Goal: Task Accomplishment & Management: Manage account settings

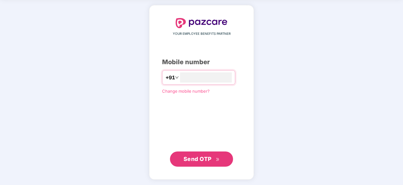
type input "**********"
click at [200, 156] on span "Send OTP" at bounding box center [198, 158] width 28 height 7
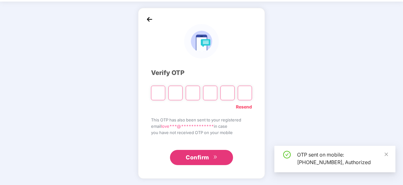
scroll to position [21, 0]
click at [386, 155] on icon "close" at bounding box center [386, 154] width 4 height 4
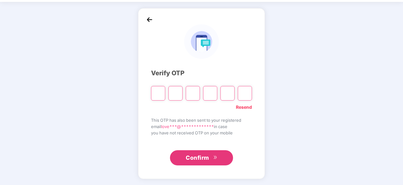
click at [161, 94] on input "Please enter verification code. Digit 1" at bounding box center [158, 93] width 14 height 15
type input "*"
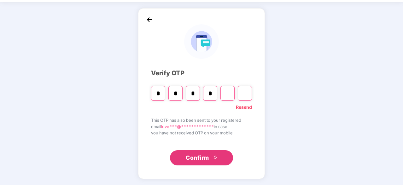
type input "*"
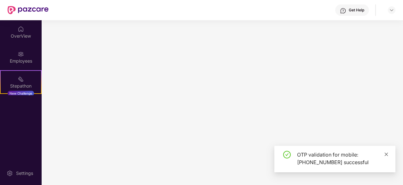
click at [385, 154] on icon "close" at bounding box center [386, 154] width 4 height 4
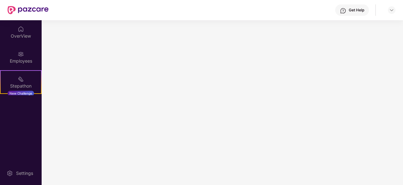
click at [14, 44] on div "OverView Employees Stepathon New Challenge" at bounding box center [21, 57] width 42 height 75
click at [20, 33] on div "OverView" at bounding box center [21, 36] width 42 height 6
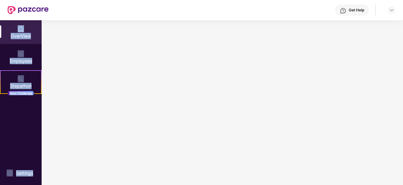
drag, startPoint x: 23, startPoint y: 41, endPoint x: 101, endPoint y: 72, distance: 83.2
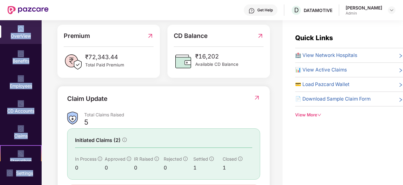
scroll to position [14, 0]
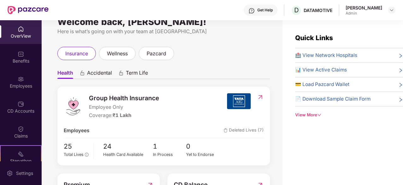
click at [194, 74] on ul "Health Accidental Term Life" at bounding box center [163, 72] width 213 height 13
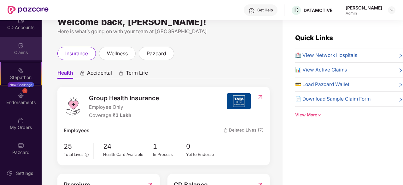
scroll to position [20, 0]
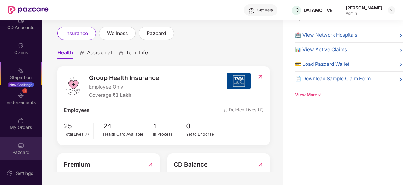
click at [21, 150] on div "Pazcard" at bounding box center [21, 152] width 42 height 6
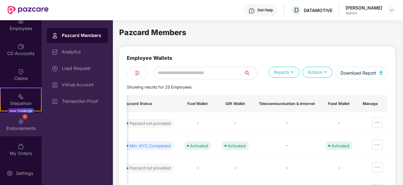
scroll to position [57, 0]
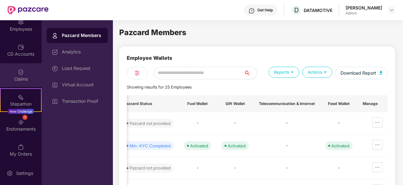
click at [25, 70] on div "Claims" at bounding box center [21, 75] width 42 height 24
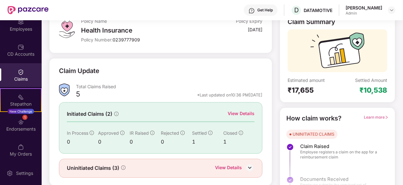
scroll to position [46, 0]
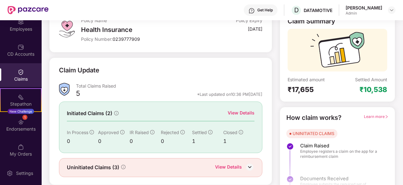
click at [249, 167] on img at bounding box center [249, 166] width 9 height 9
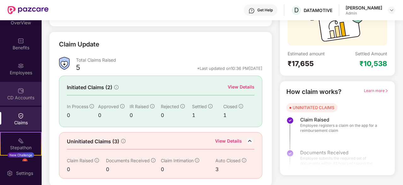
scroll to position [11, 0]
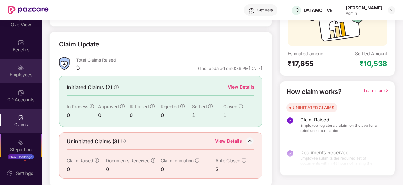
click at [20, 79] on div "Employees" at bounding box center [21, 71] width 42 height 24
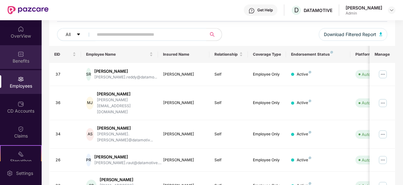
click at [19, 51] on img at bounding box center [21, 54] width 6 height 6
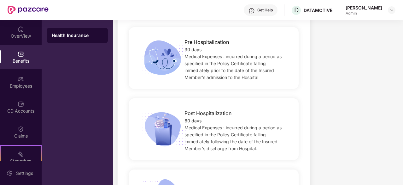
scroll to position [423, 0]
click at [162, 54] on img at bounding box center [162, 58] width 51 height 36
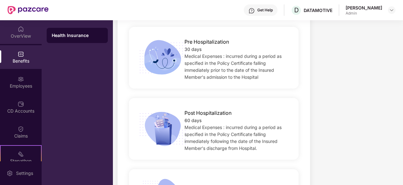
click at [18, 31] on img at bounding box center [21, 29] width 6 height 6
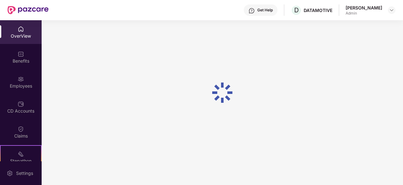
scroll to position [20, 0]
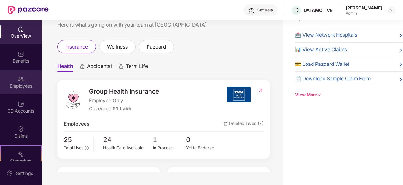
click at [23, 91] on div "Employees" at bounding box center [21, 82] width 42 height 24
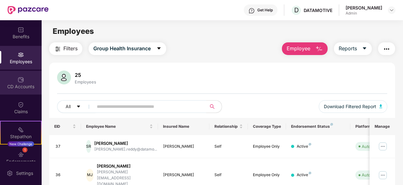
scroll to position [25, 0]
click at [24, 80] on div "CD Accounts" at bounding box center [21, 82] width 42 height 24
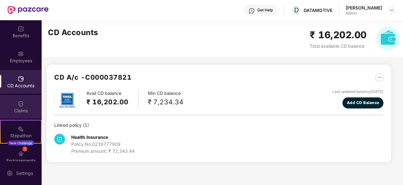
click at [27, 101] on div "Claims" at bounding box center [21, 107] width 42 height 24
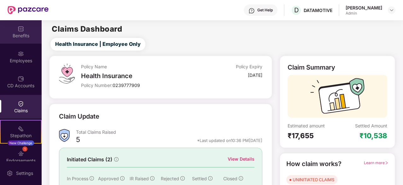
click at [21, 33] on div "Benefits" at bounding box center [21, 36] width 42 height 6
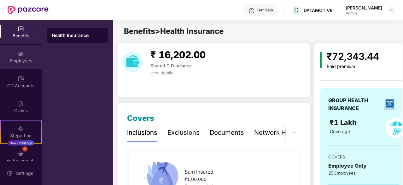
click at [18, 59] on div "Employees" at bounding box center [21, 60] width 42 height 6
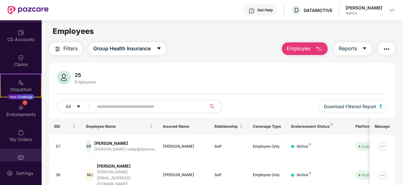
scroll to position [71, 0]
click at [114, 104] on input "text" at bounding box center [147, 106] width 101 height 9
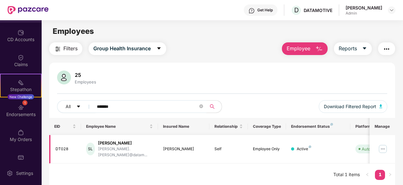
type input "*******"
click at [383, 144] on img at bounding box center [383, 149] width 10 height 10
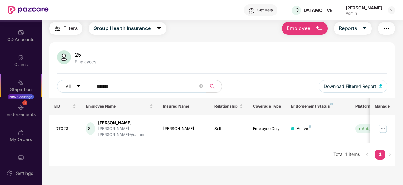
scroll to position [0, 0]
click at [265, 145] on div "EID Employee Name Insured Name Relationship Coverage Type Endorsement Status Pl…" at bounding box center [222, 132] width 346 height 68
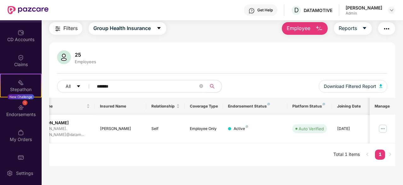
click at [384, 125] on img at bounding box center [383, 128] width 10 height 10
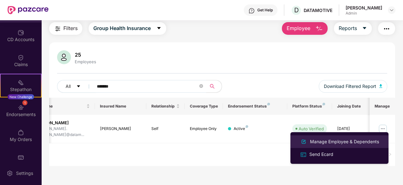
click at [344, 142] on div "Manage Employee & Dependents" at bounding box center [345, 141] width 72 height 7
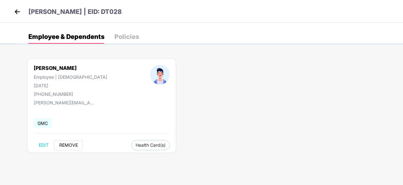
click at [69, 145] on span "REMOVE" at bounding box center [68, 144] width 19 height 5
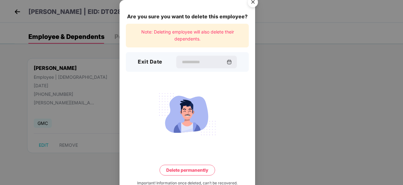
scroll to position [16, 0]
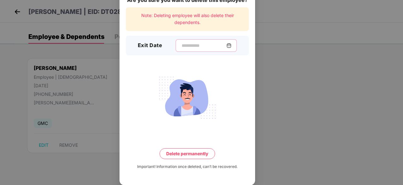
click at [206, 44] on input at bounding box center [203, 45] width 45 height 7
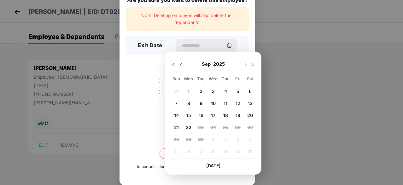
click at [191, 88] on div "1" at bounding box center [188, 90] width 9 height 9
type input "**********"
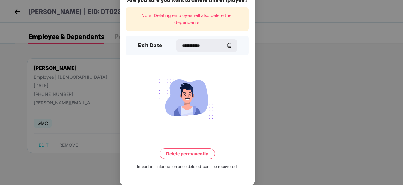
click at [183, 152] on button "Delete permanently" at bounding box center [188, 153] width 56 height 11
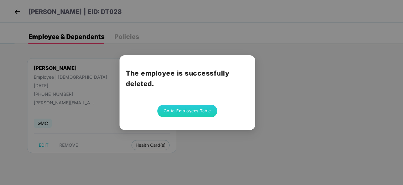
scroll to position [0, 0]
click at [195, 108] on button "Go to Employees Table" at bounding box center [188, 110] width 60 height 13
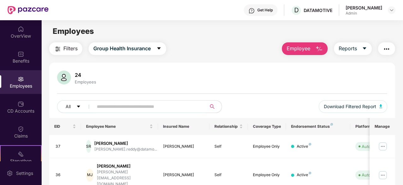
click at [314, 90] on div "24 Employees All Download Filtered Report" at bounding box center [222, 93] width 346 height 47
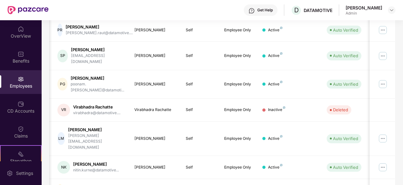
scroll to position [0, 63]
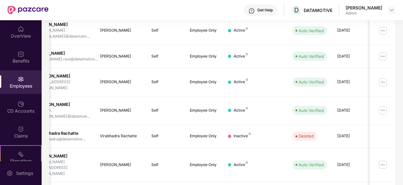
scroll to position [202, 0]
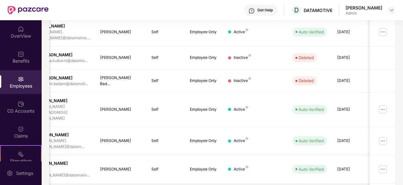
click at [361, 155] on td "[DATE]" at bounding box center [351, 169] width 39 height 28
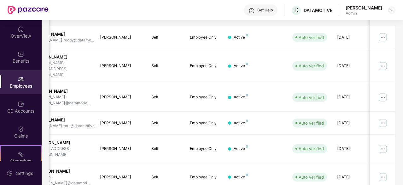
scroll to position [0, 0]
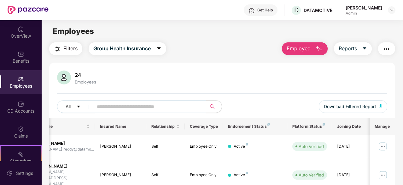
click at [386, 52] on img "button" at bounding box center [387, 49] width 8 height 8
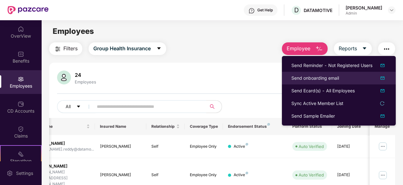
click at [335, 78] on div "Send onboarding email" at bounding box center [316, 78] width 48 height 7
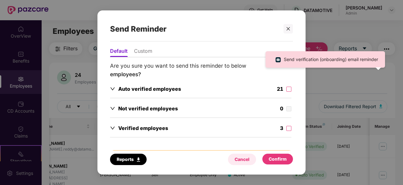
click at [242, 164] on div "Cancel" at bounding box center [242, 158] width 28 height 11
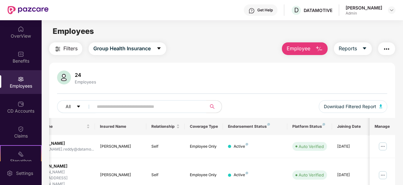
click at [390, 48] on img "button" at bounding box center [387, 49] width 8 height 8
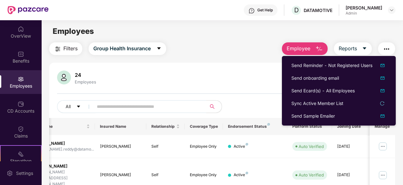
click at [272, 81] on div "24 Employees" at bounding box center [222, 77] width 331 height 15
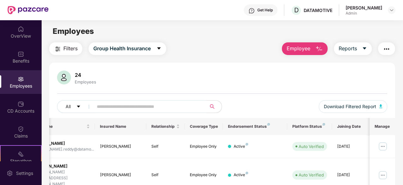
click at [262, 8] on div "Get Help" at bounding box center [265, 10] width 15 height 5
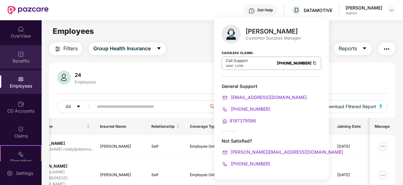
click at [21, 53] on img at bounding box center [21, 54] width 6 height 6
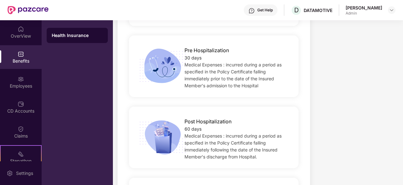
scroll to position [415, 0]
